Goal: Browse casually

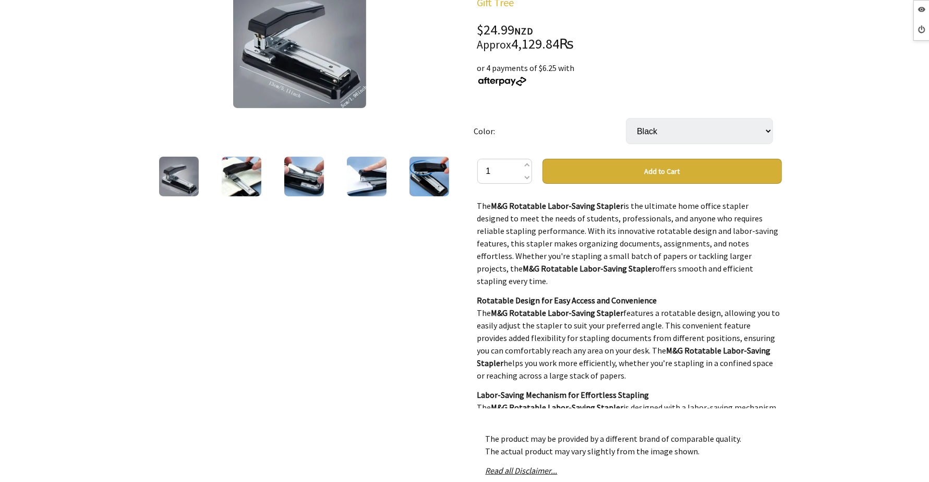
scroll to position [65, 0]
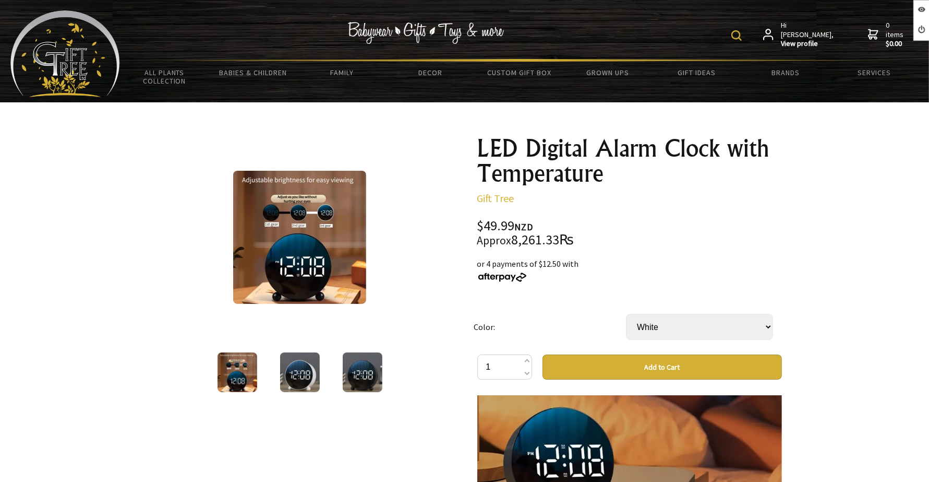
scroll to position [1488, 0]
